Goal: Information Seeking & Learning: Learn about a topic

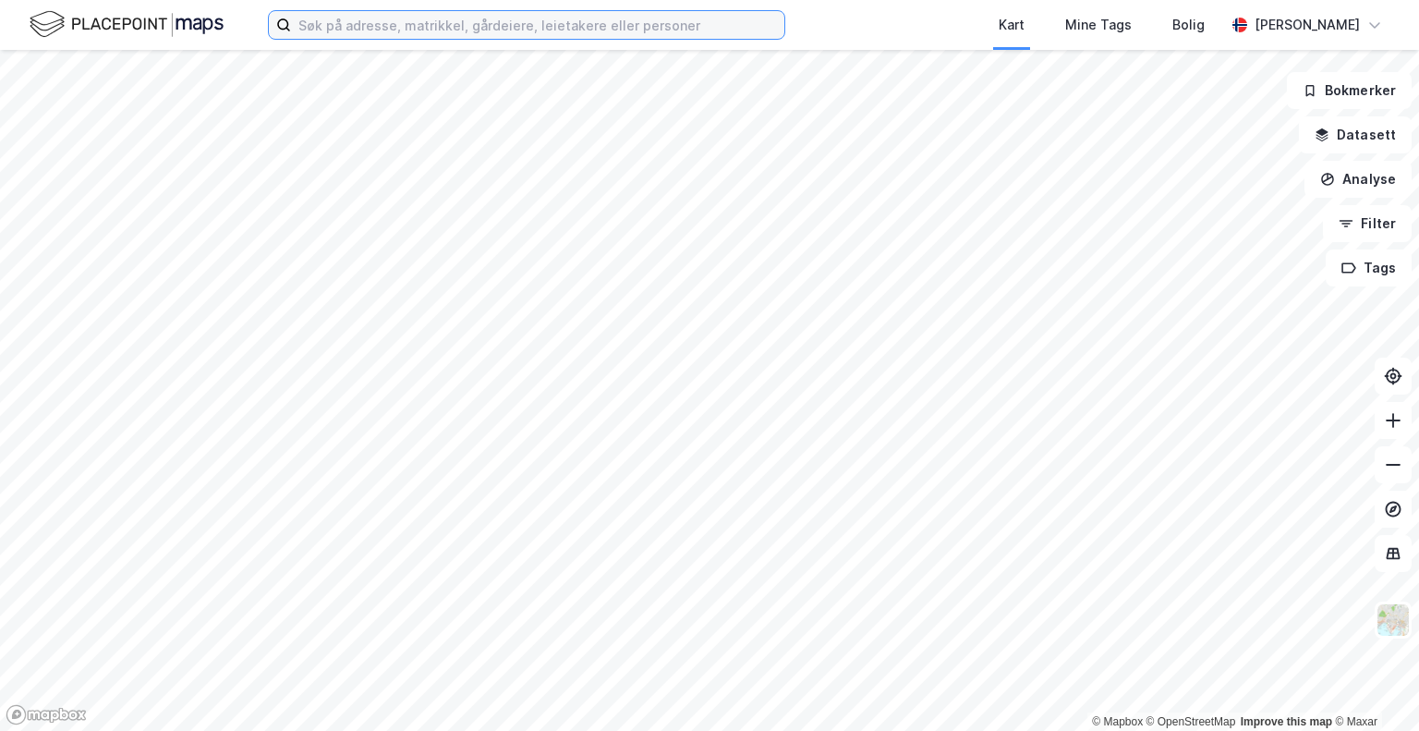
click at [373, 18] on input at bounding box center [537, 25] width 493 height 28
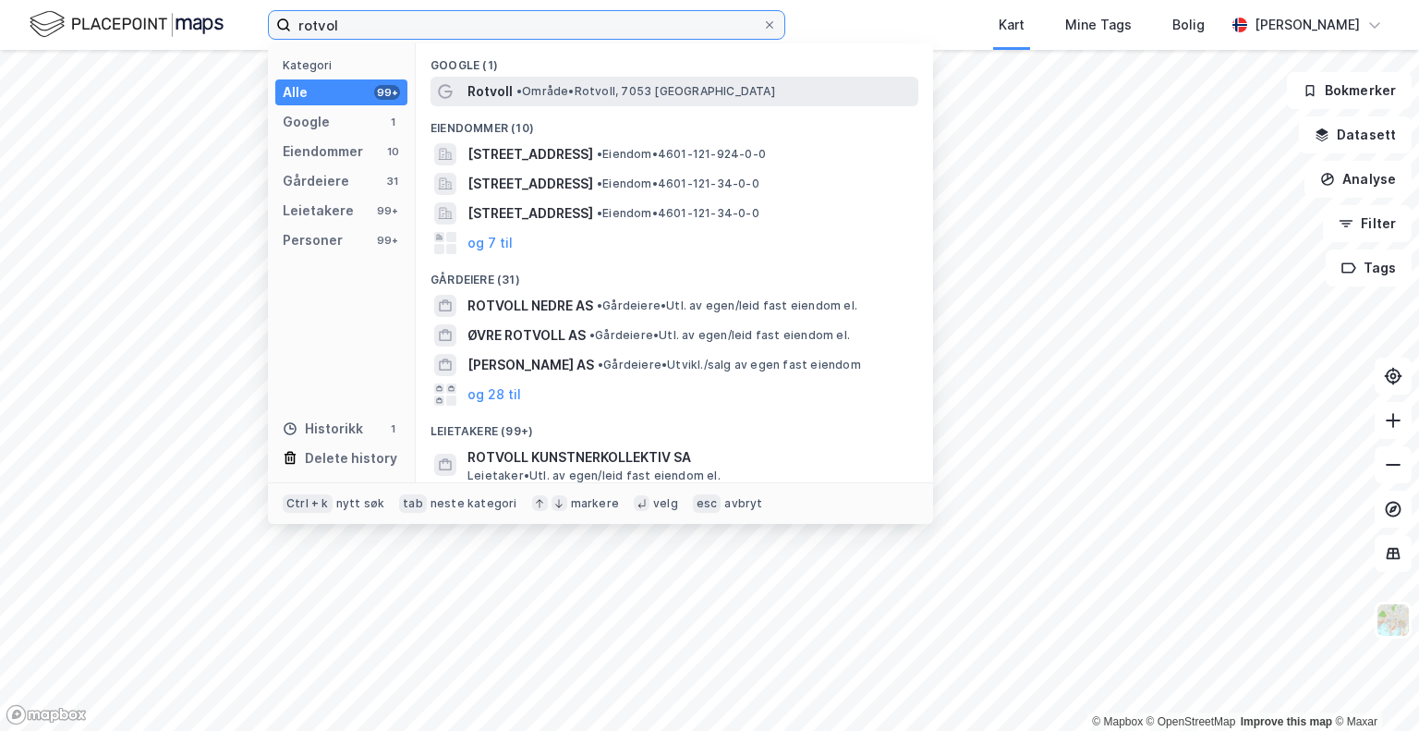
type input "rotvol"
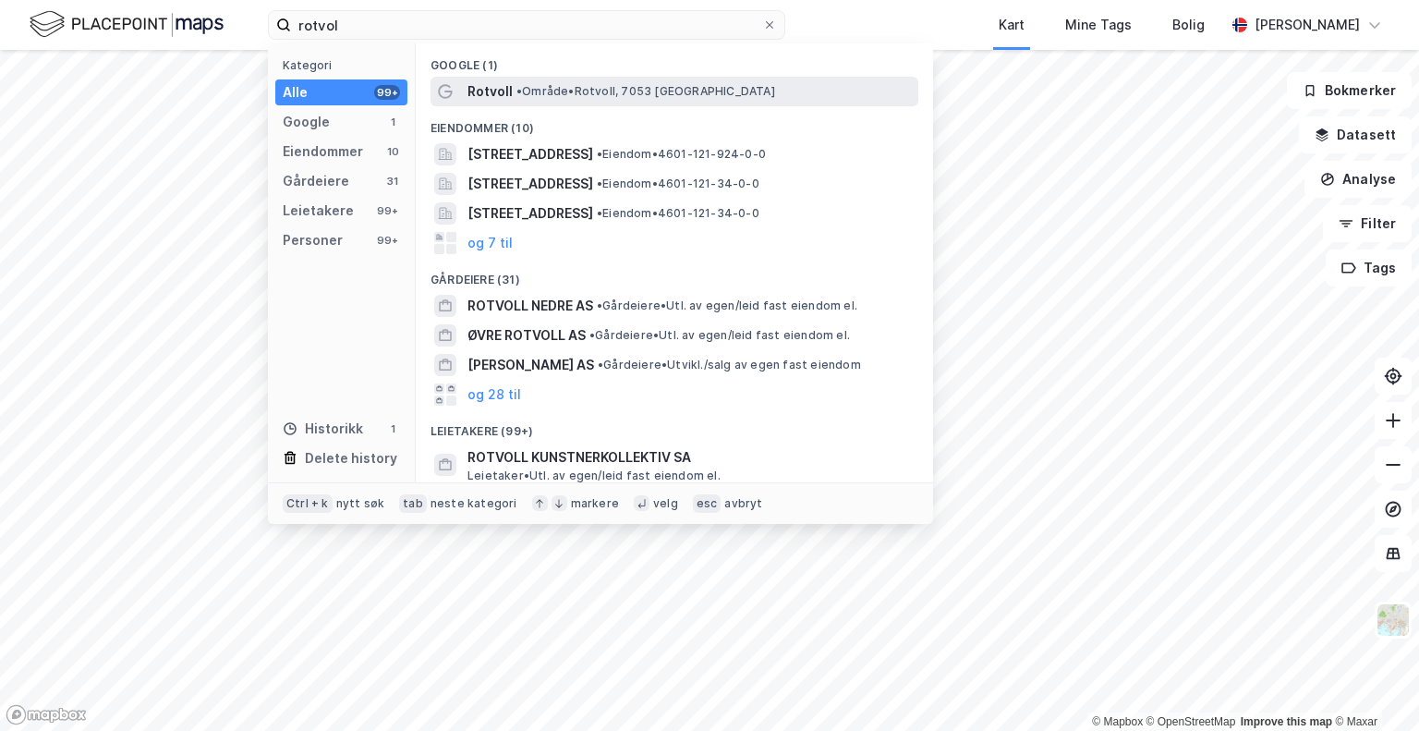
click at [540, 99] on div "Rotvoll • Område • [GEOGRAPHIC_DATA], 7053 [GEOGRAPHIC_DATA]" at bounding box center [691, 91] width 447 height 22
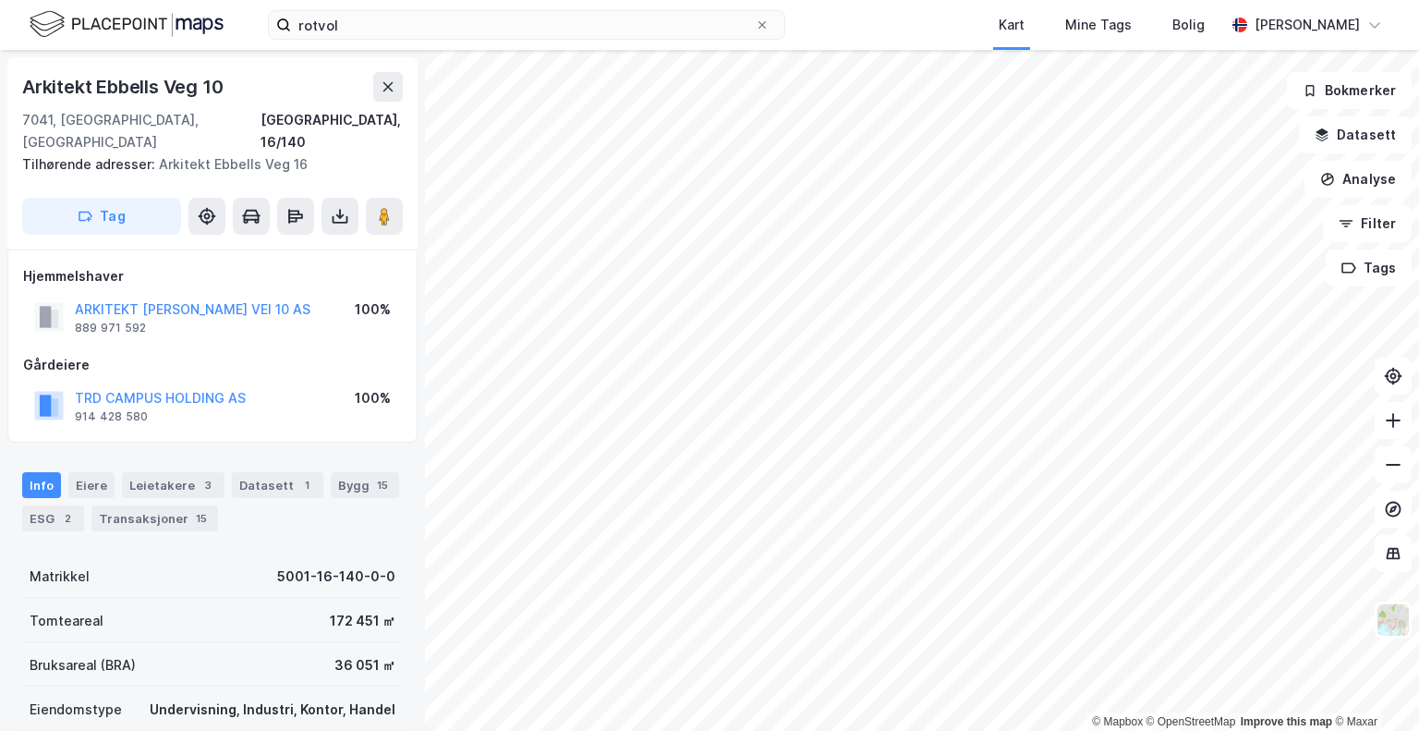
click at [1008, 0] on html "rotvol Kart Mine Tags Bolig [PERSON_NAME] © Mapbox © OpenStreetMap Improve this…" at bounding box center [709, 365] width 1419 height 731
click at [1360, 144] on button "Datasett" at bounding box center [1355, 134] width 113 height 37
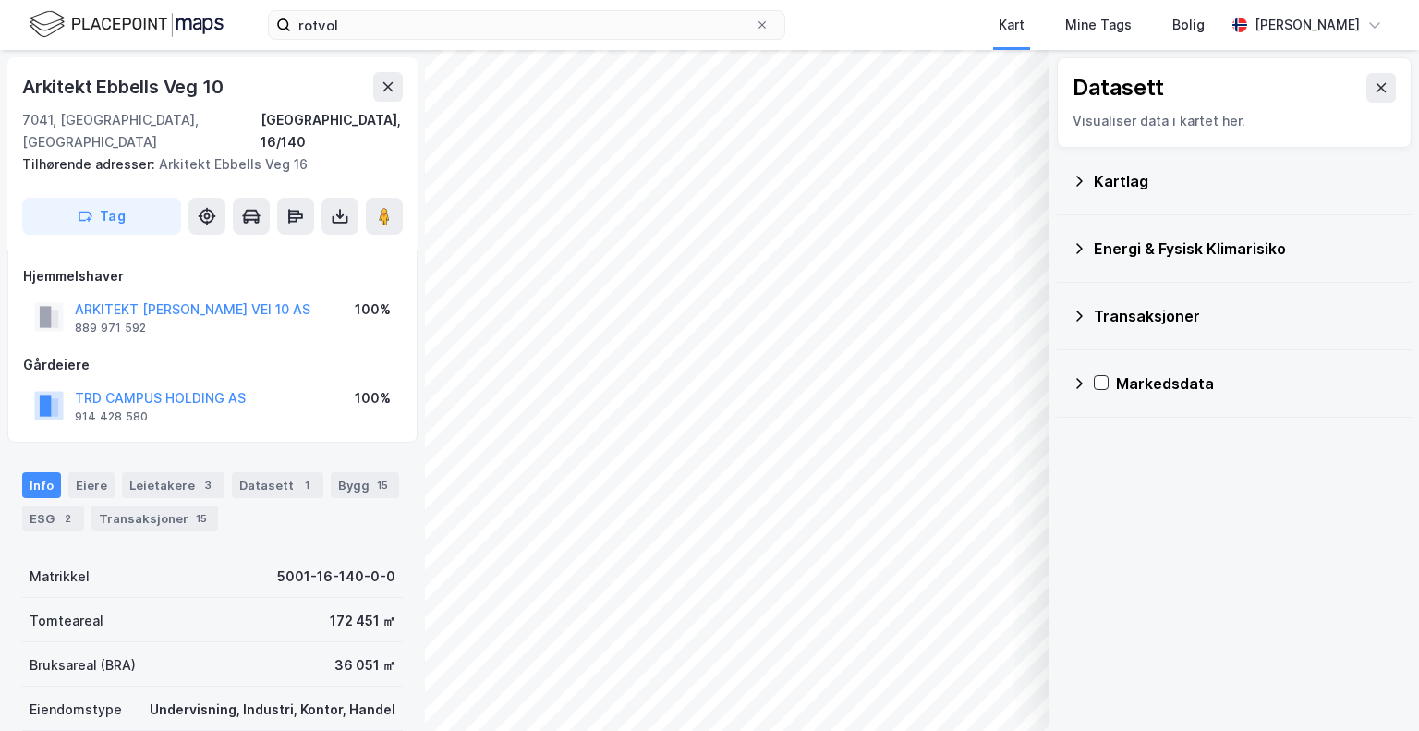
click at [1112, 188] on div "Kartlag" at bounding box center [1245, 181] width 303 height 22
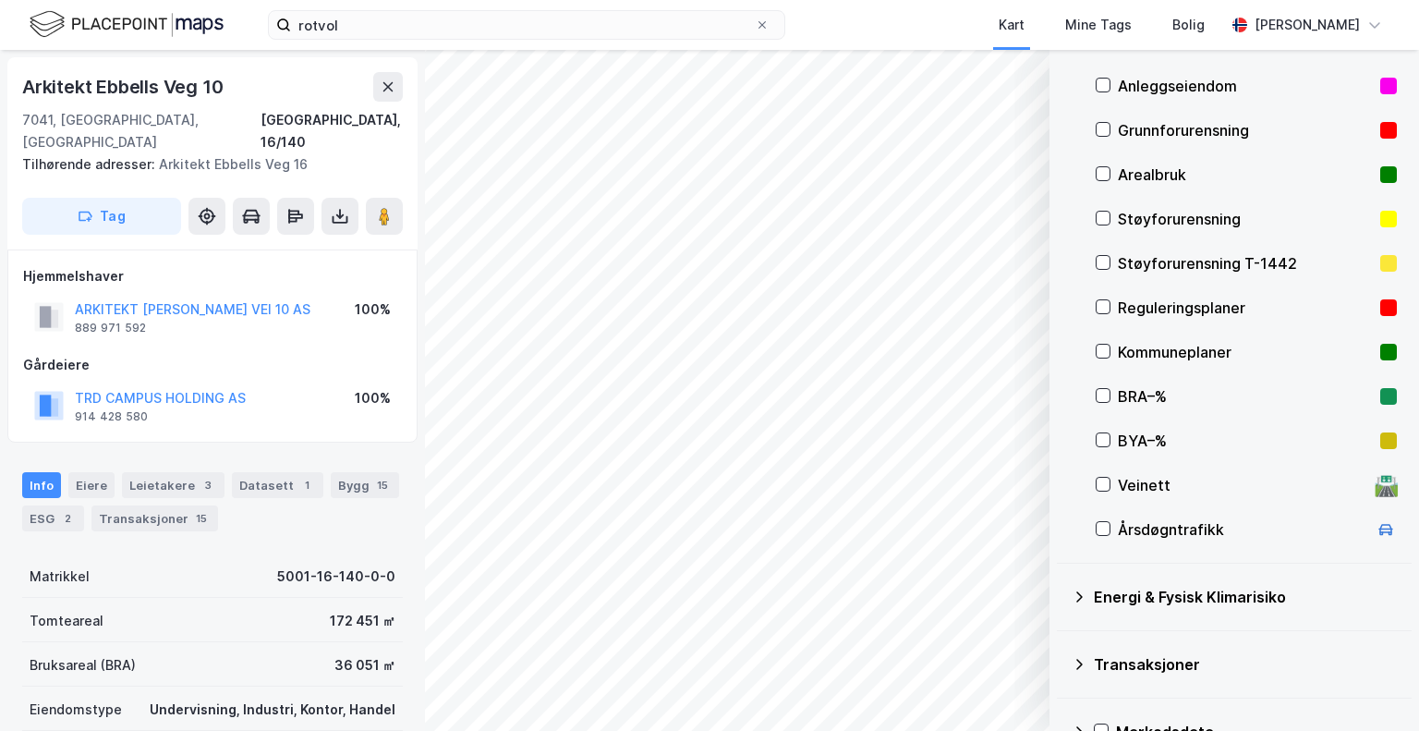
scroll to position [185, 0]
click at [1143, 306] on div "Reguleringsplaner" at bounding box center [1245, 307] width 255 height 22
click at [1163, 348] on div "Kommuneplaner" at bounding box center [1245, 351] width 255 height 22
click at [945, 681] on icon "button" at bounding box center [941, 682] width 15 height 15
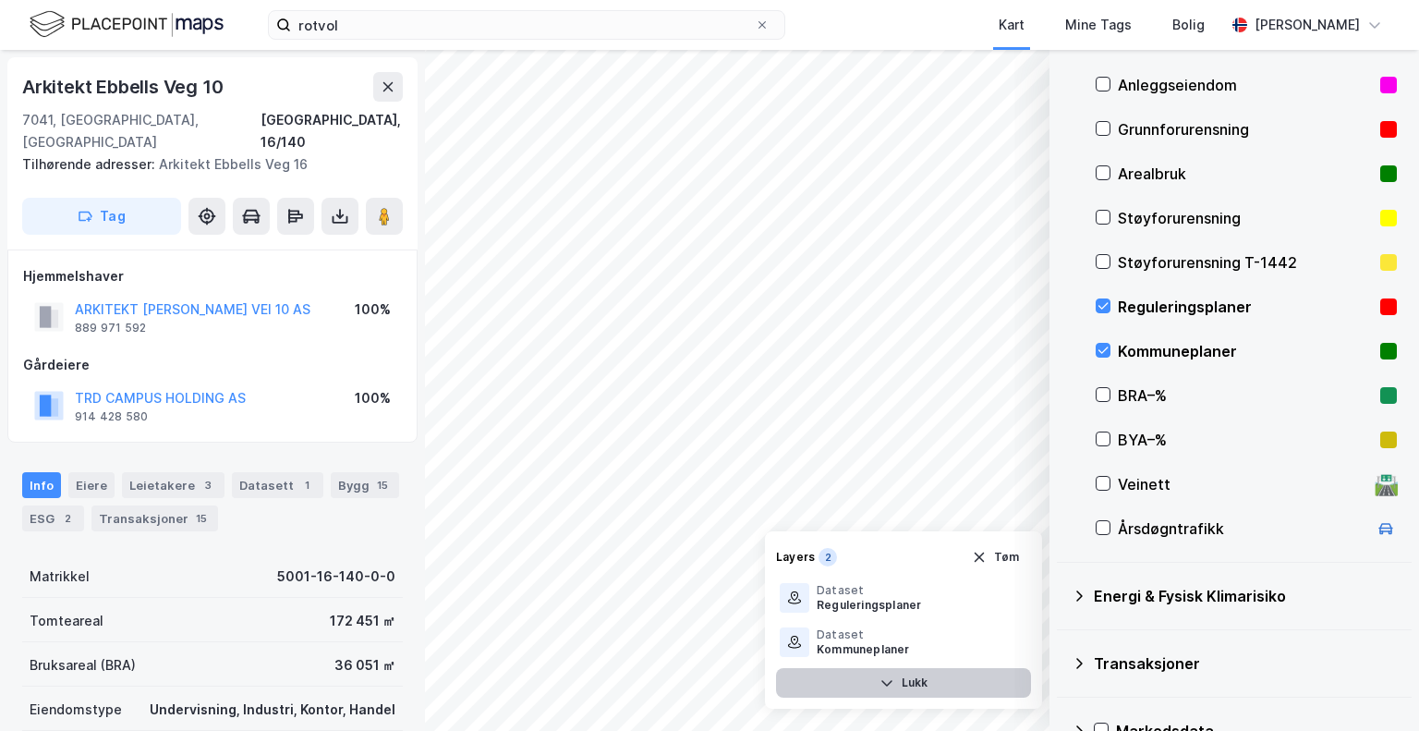
click at [1060, 505] on div "© Mapbox © OpenStreetMap Improve this map © Maxar Datasett Visualiser data i ka…" at bounding box center [709, 390] width 1419 height 681
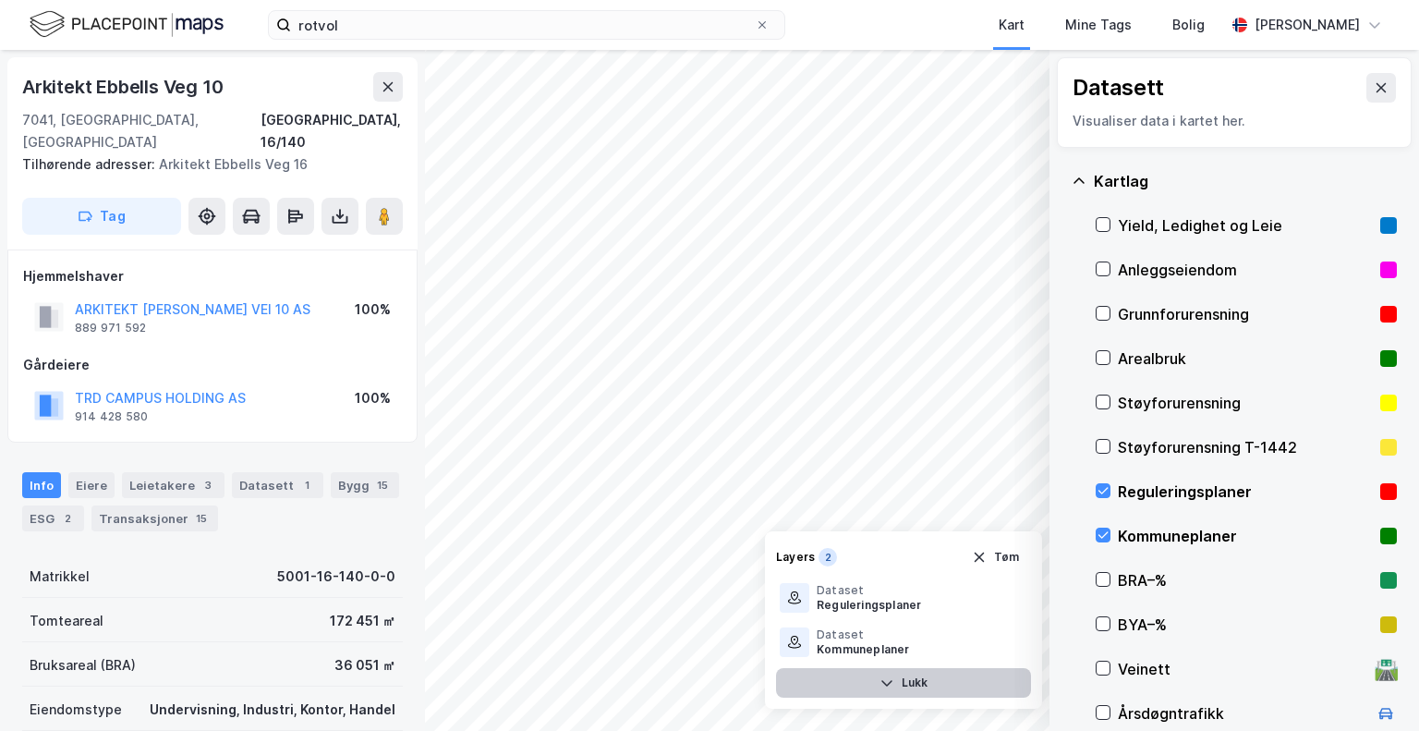
scroll to position [0, 0]
click at [1102, 355] on icon at bounding box center [1103, 357] width 13 height 13
click at [980, 516] on icon "button" at bounding box center [979, 512] width 15 height 15
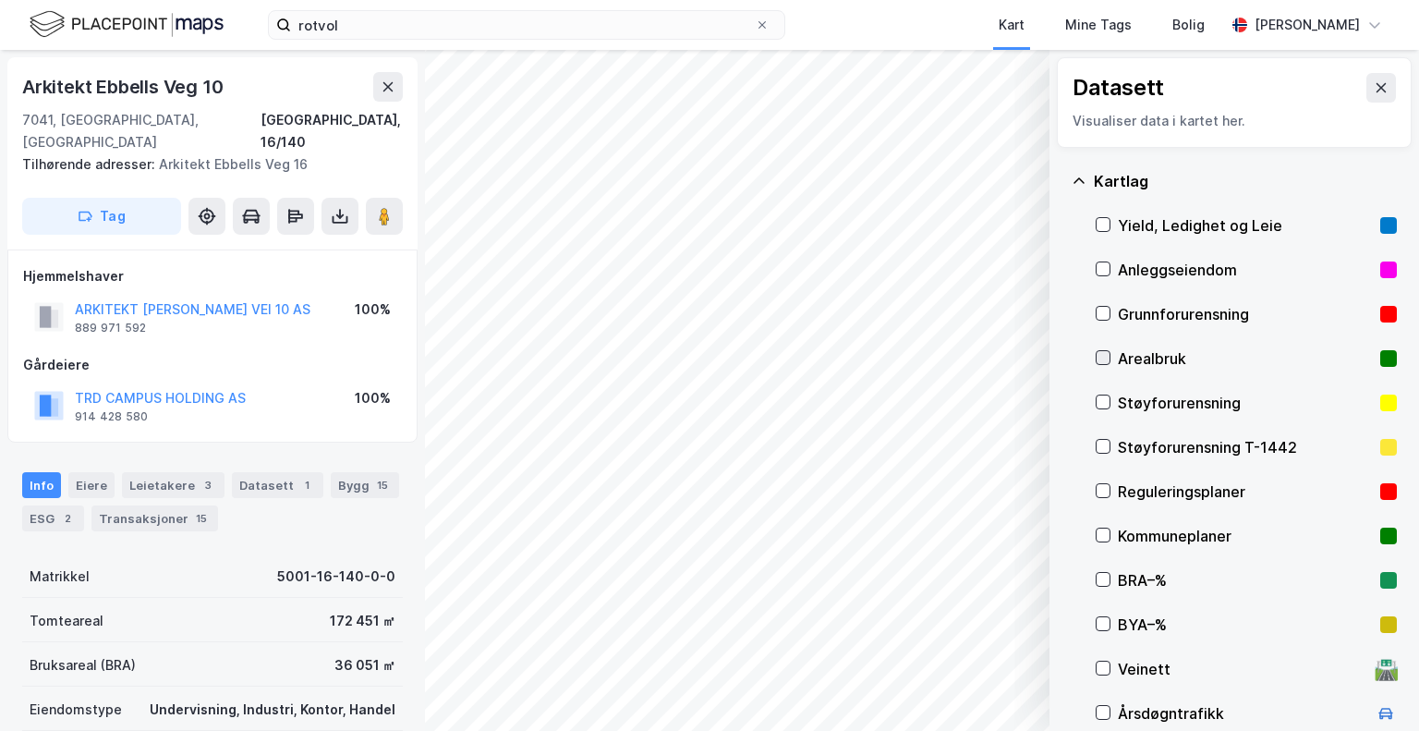
click at [1104, 354] on icon at bounding box center [1103, 357] width 13 height 13
click at [0, 0] on button "TRD CAMPUS HOLDING AS" at bounding box center [0, 0] width 0 height 0
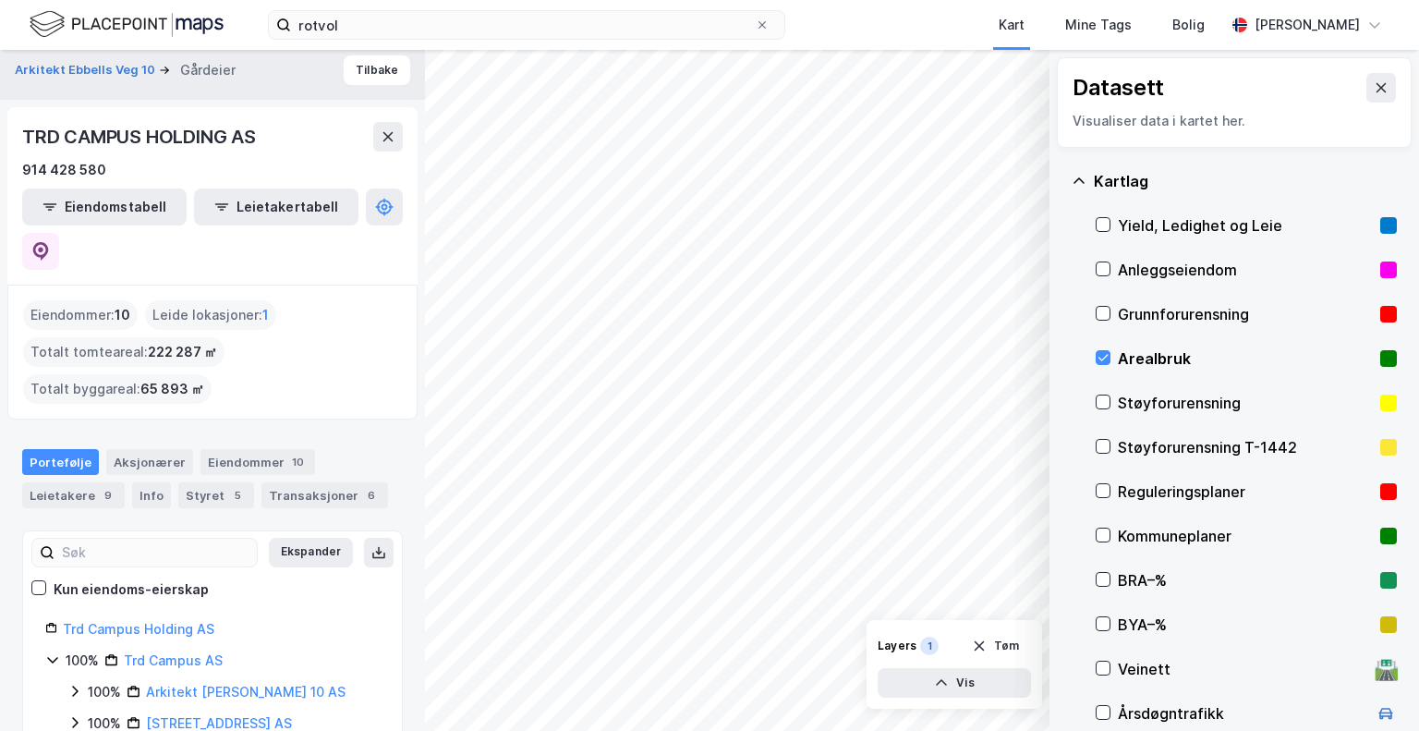
scroll to position [12, 0]
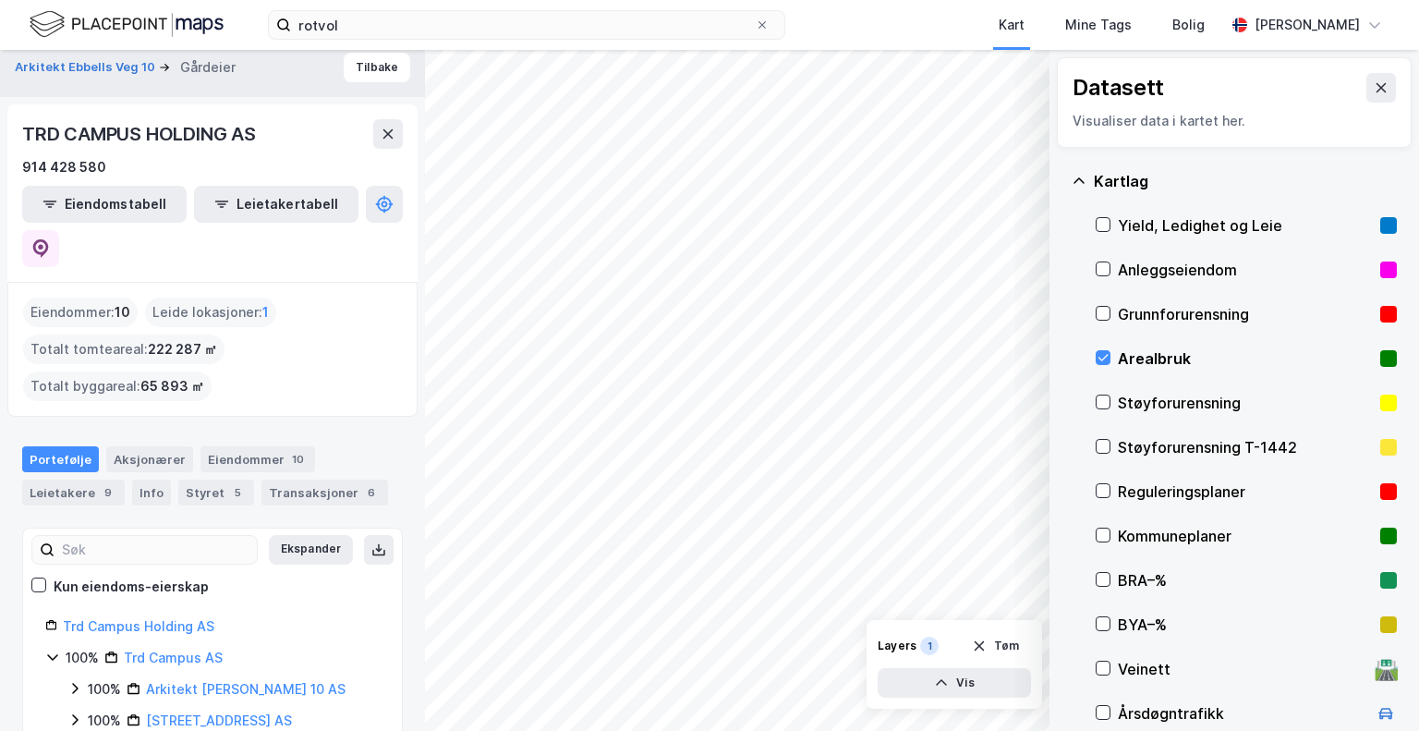
click at [1064, 602] on div "© Mapbox © OpenStreetMap Improve this map © Maxar Datasett Visualiser data i ka…" at bounding box center [709, 390] width 1419 height 681
click at [1101, 532] on icon at bounding box center [1103, 534] width 13 height 13
click at [1108, 488] on icon at bounding box center [1104, 491] width 10 height 6
click at [943, 685] on icon "button" at bounding box center [941, 682] width 15 height 15
